Goal: Task Accomplishment & Management: Use online tool/utility

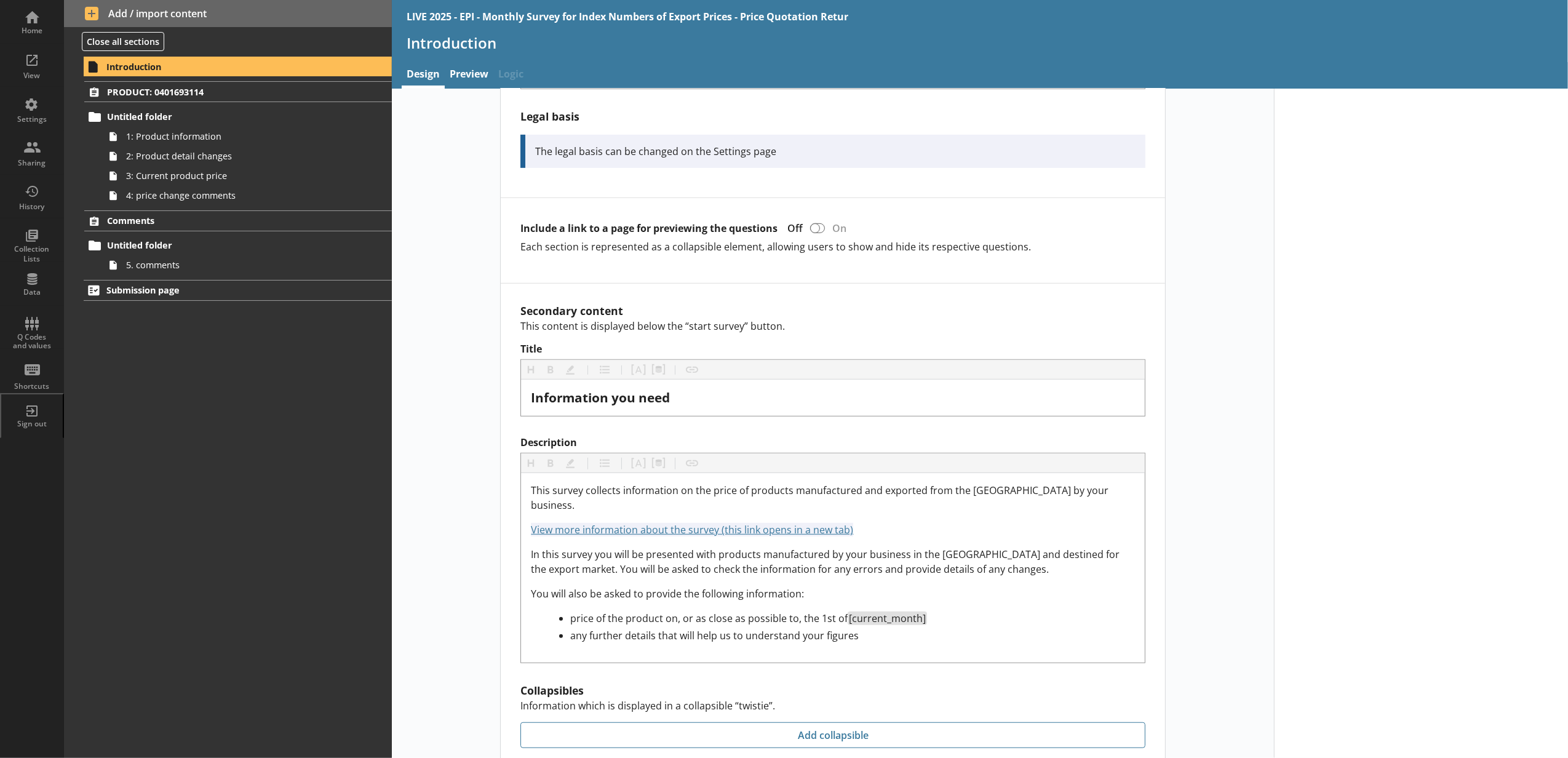
scroll to position [683, 0]
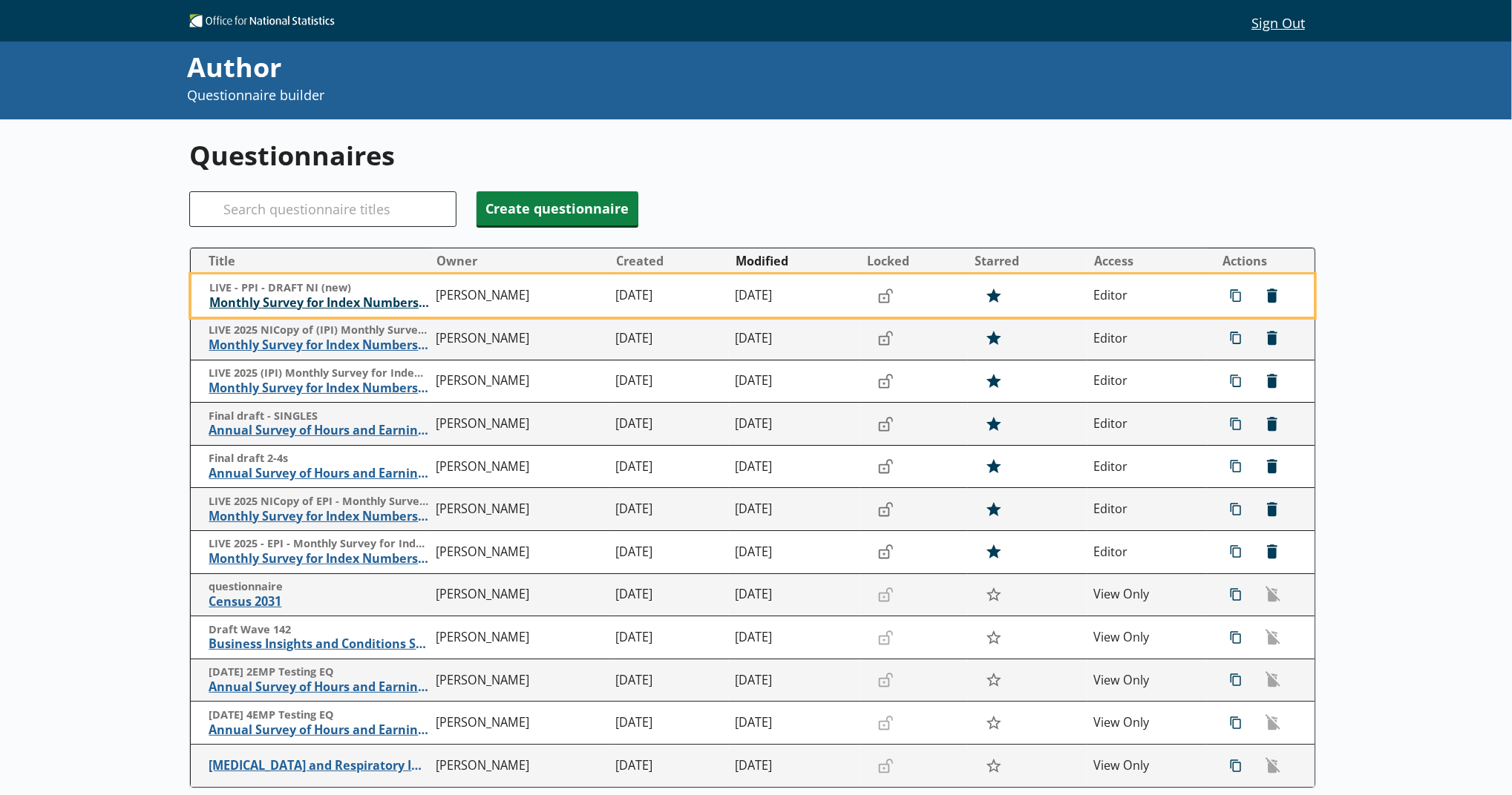
click at [331, 303] on span "Monthly Survey for Index Numbers of Producer Prices - Price Quotation Return" at bounding box center [319, 303] width 219 height 16
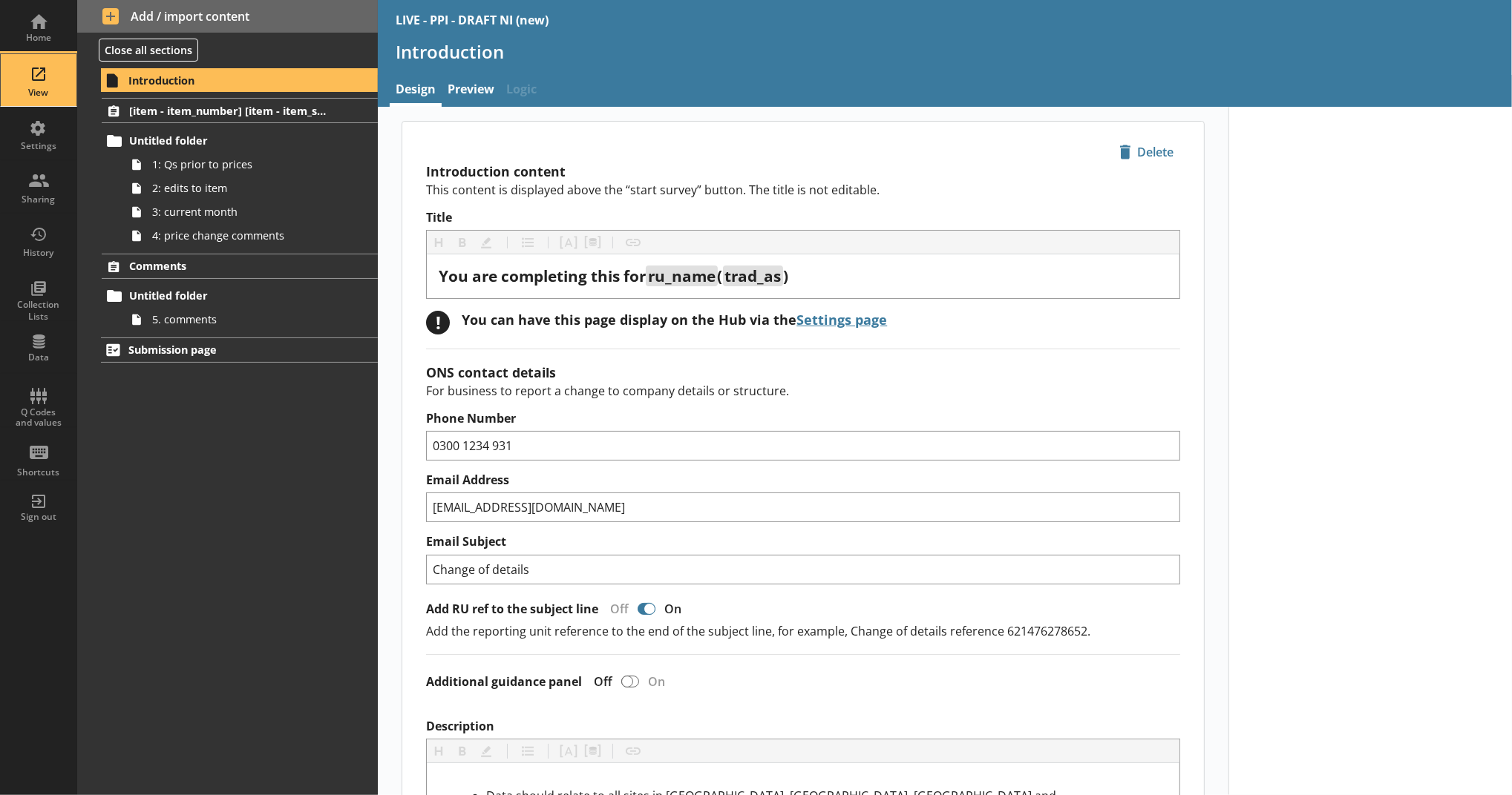
click at [66, 79] on link "View" at bounding box center [38, 80] width 77 height 53
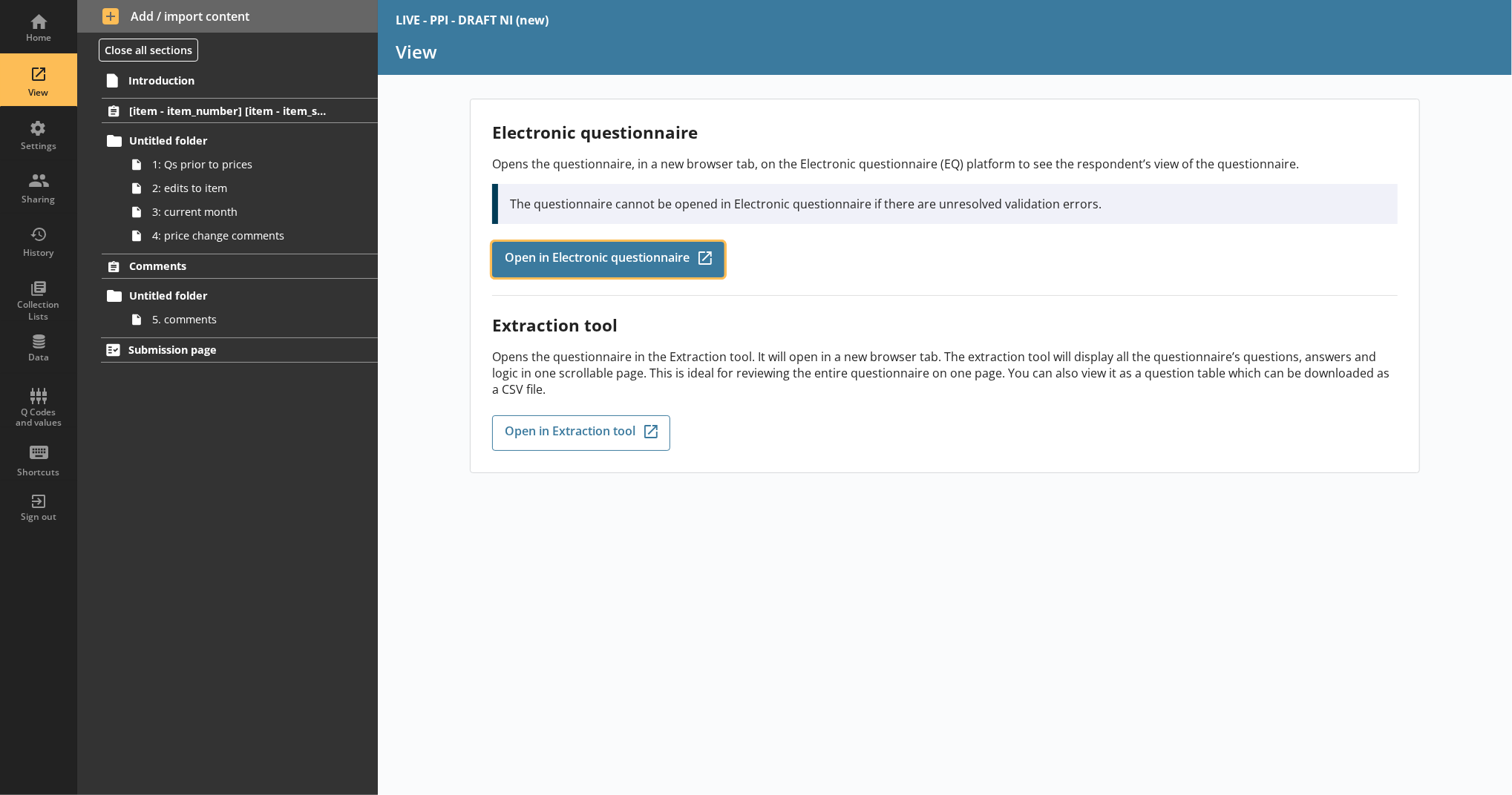
click at [687, 242] on link "Open in Electronic questionnaire Q-Codes_Icon Created with Sketch." at bounding box center [608, 259] width 232 height 36
click at [633, 257] on span "Open in Electronic questionnaire" at bounding box center [597, 259] width 184 height 17
